Goal: Transaction & Acquisition: Subscribe to service/newsletter

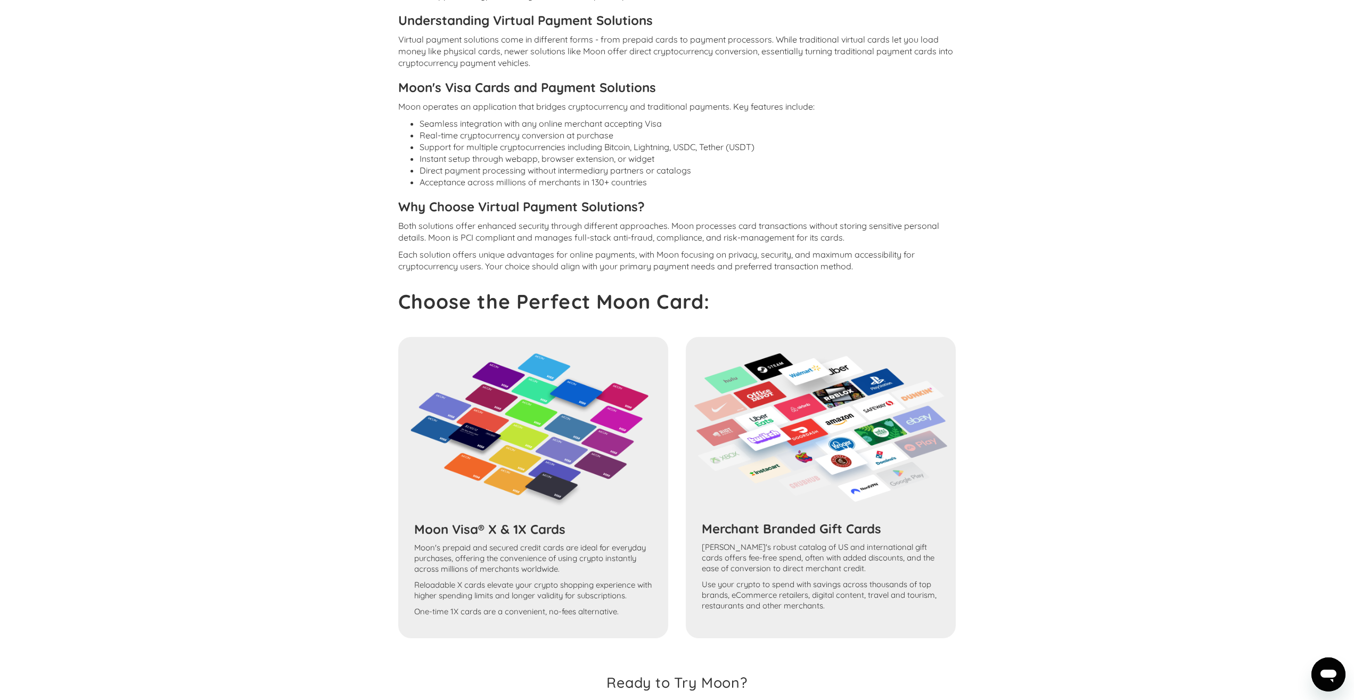
scroll to position [1623, 0]
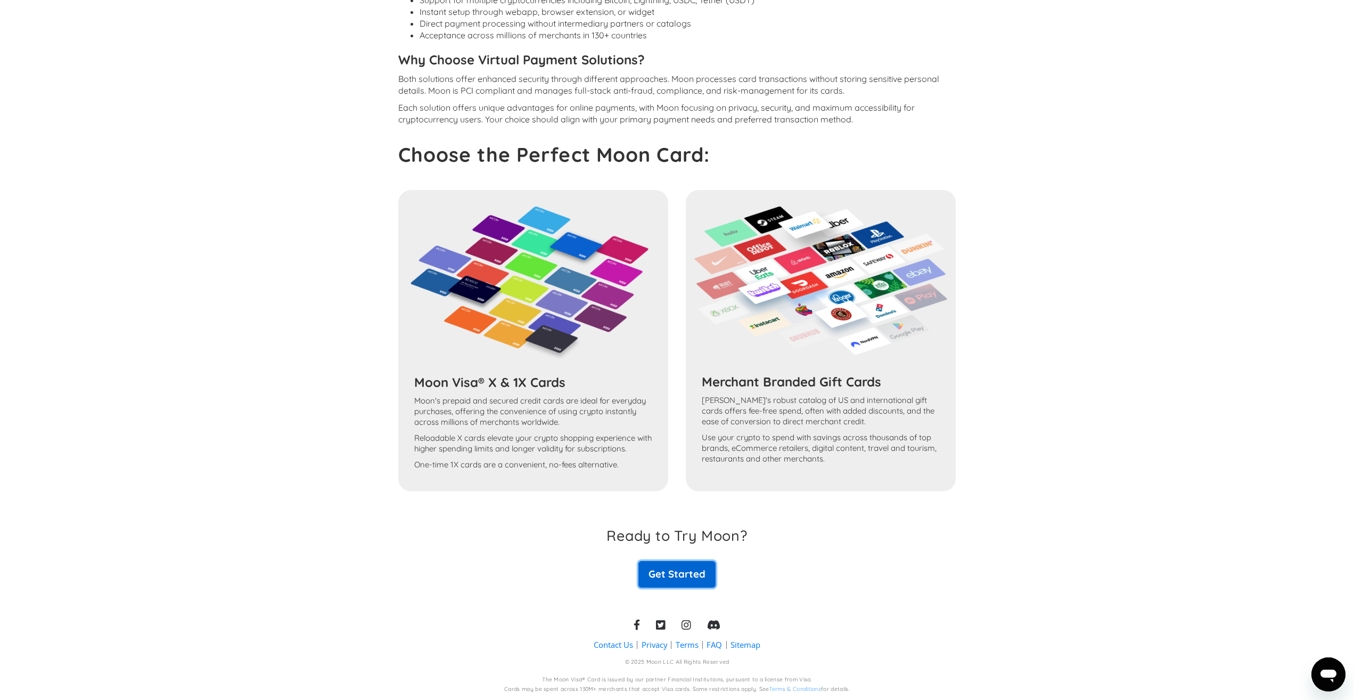
click at [682, 569] on link "Get Started" at bounding box center [677, 574] width 77 height 27
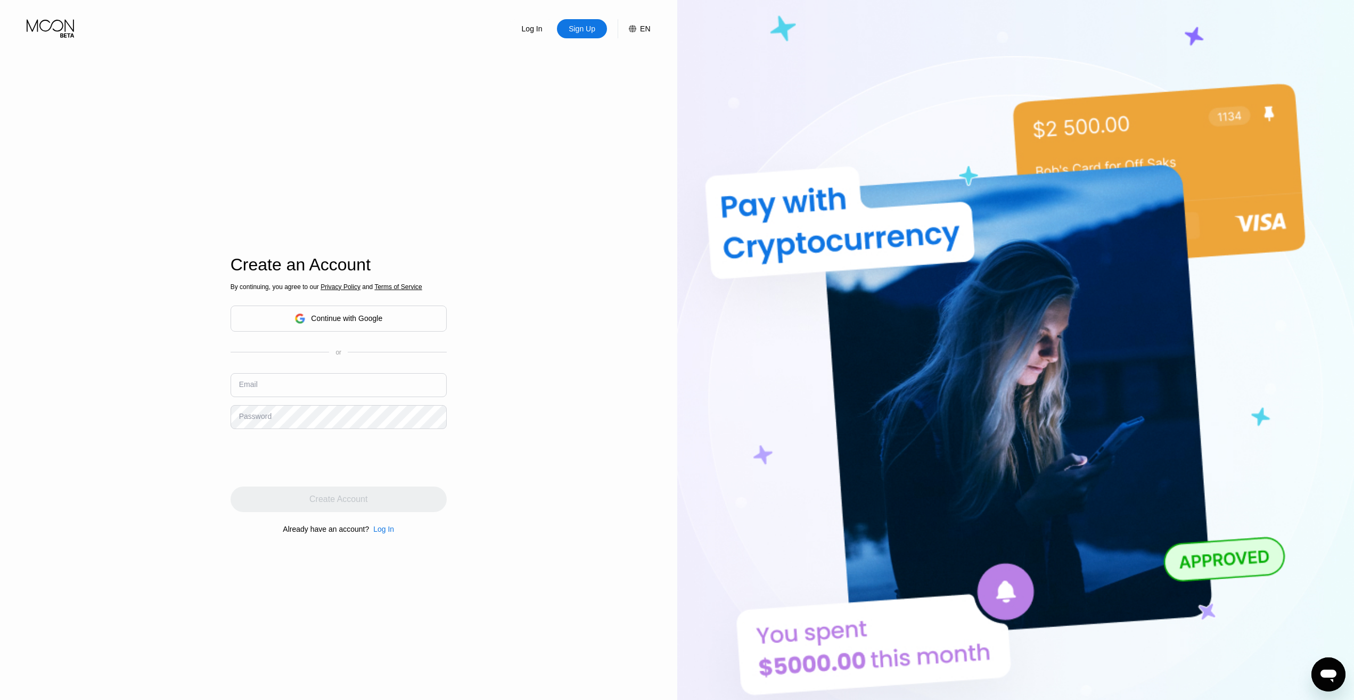
click at [379, 323] on div "Continue with Google" at bounding box center [346, 318] width 71 height 9
